Goal: Check status

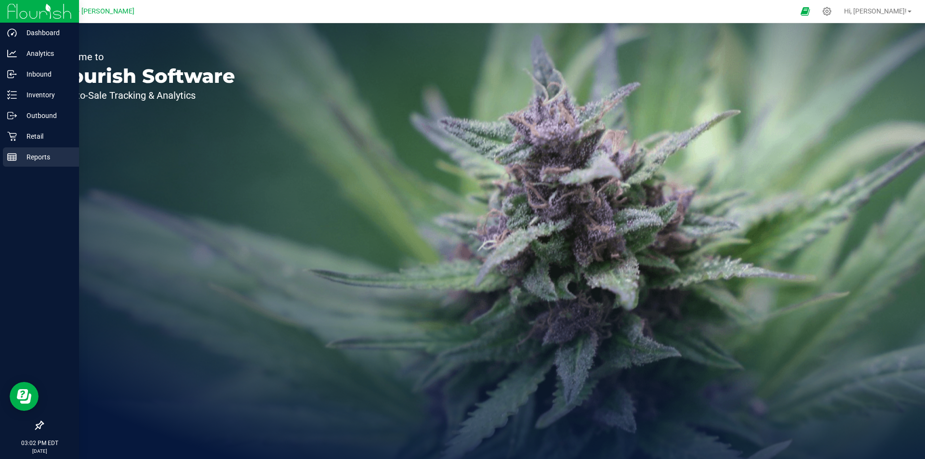
click at [40, 159] on p "Reports" at bounding box center [46, 157] width 58 height 12
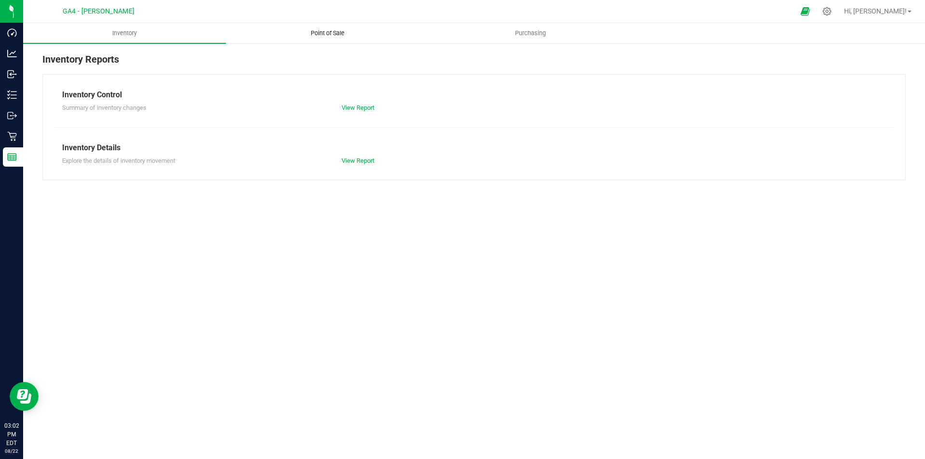
click at [328, 32] on span "Point of Sale" at bounding box center [328, 33] width 60 height 9
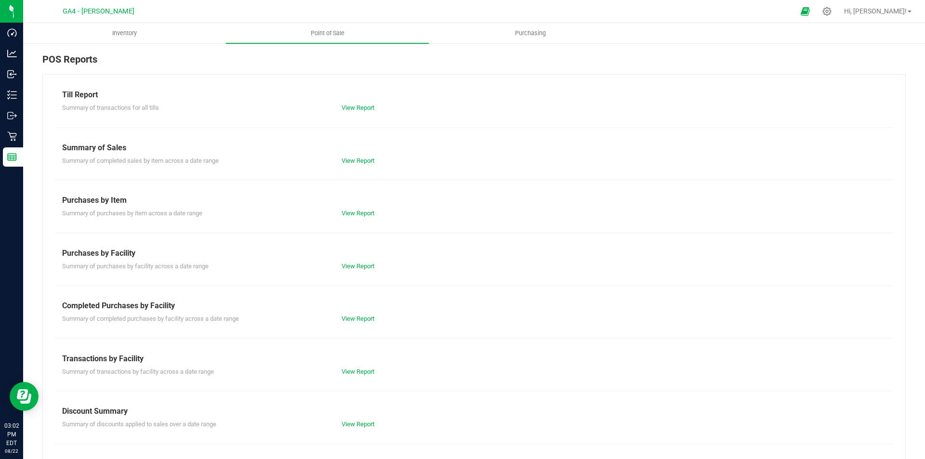
click at [360, 104] on div "View Report" at bounding box center [473, 108] width 279 height 10
click at [361, 106] on link "View Report" at bounding box center [357, 107] width 33 height 7
